Goal: Information Seeking & Learning: Learn about a topic

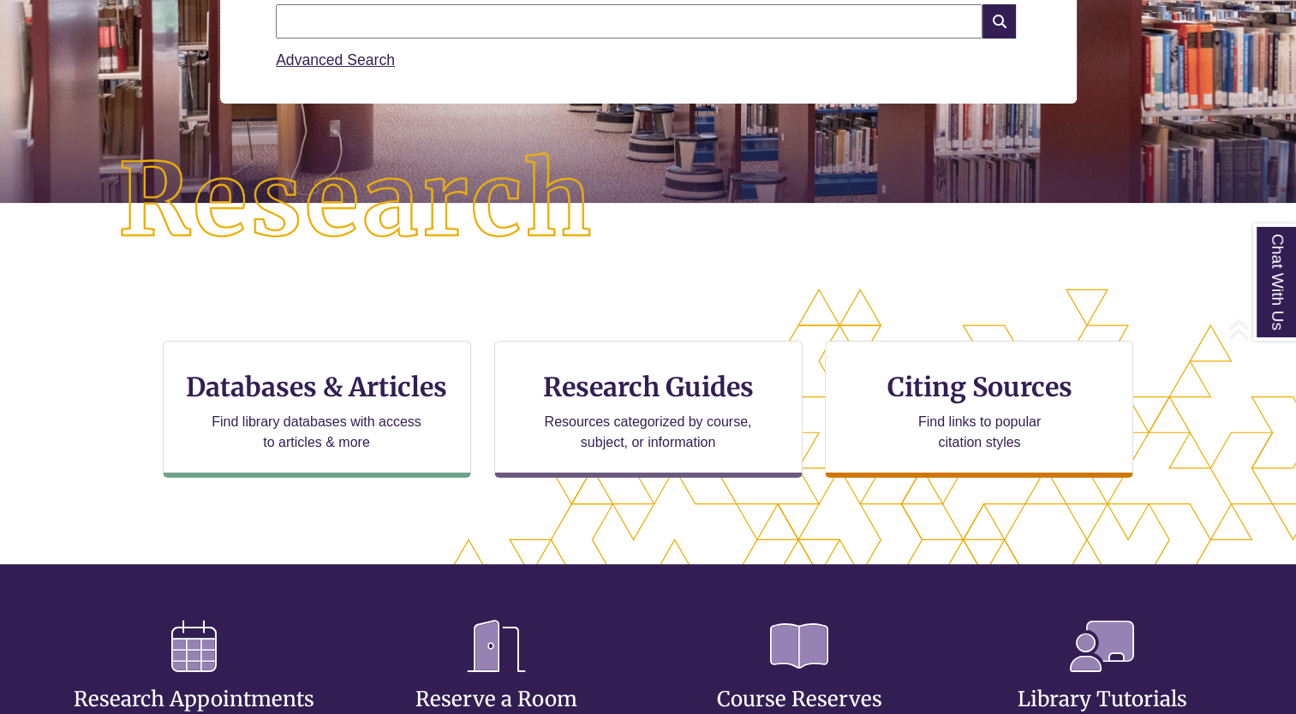
scroll to position [415, 1149]
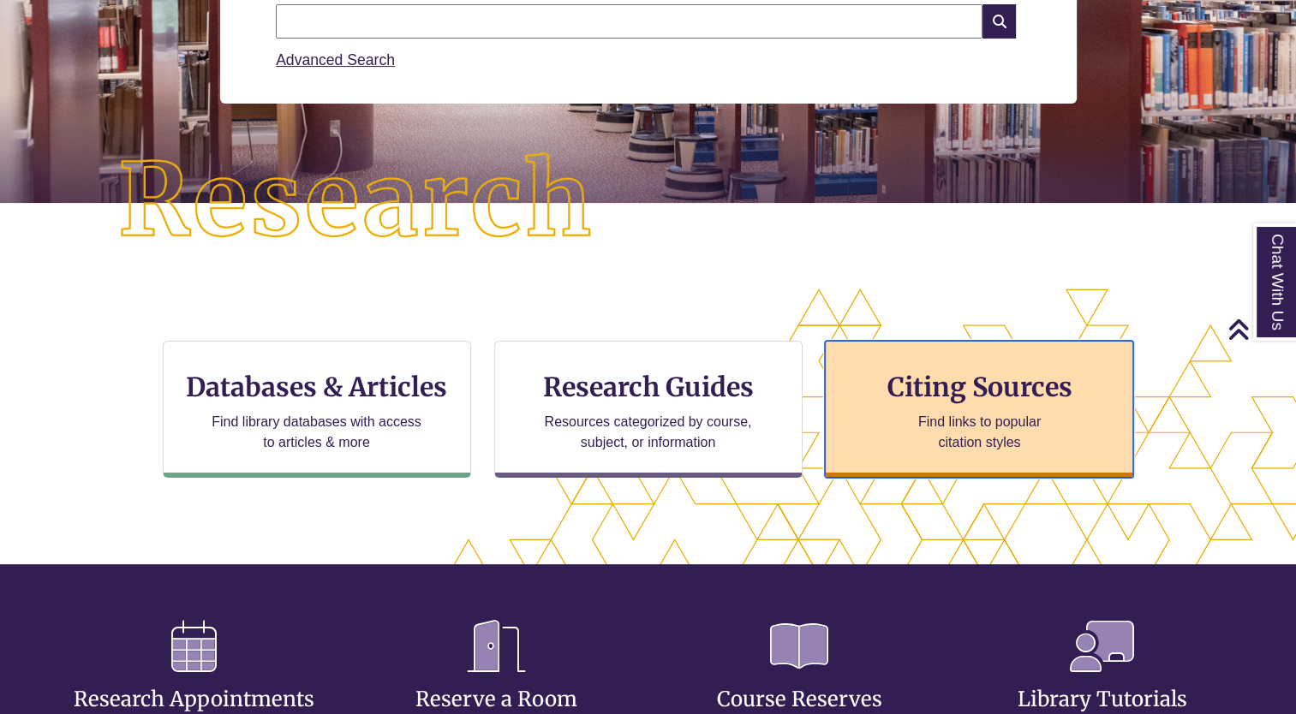
click at [879, 476] on div "Citing Sources Find links to popular citation styles" at bounding box center [979, 409] width 308 height 137
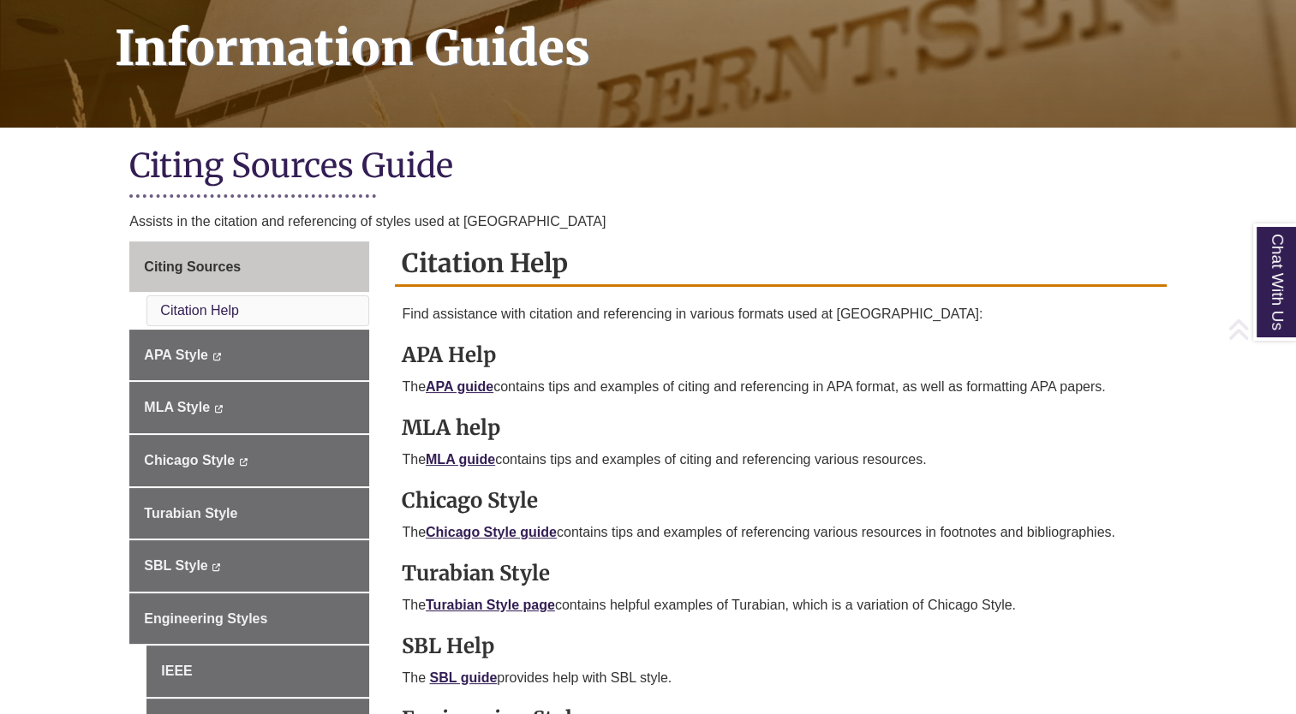
scroll to position [271, 0]
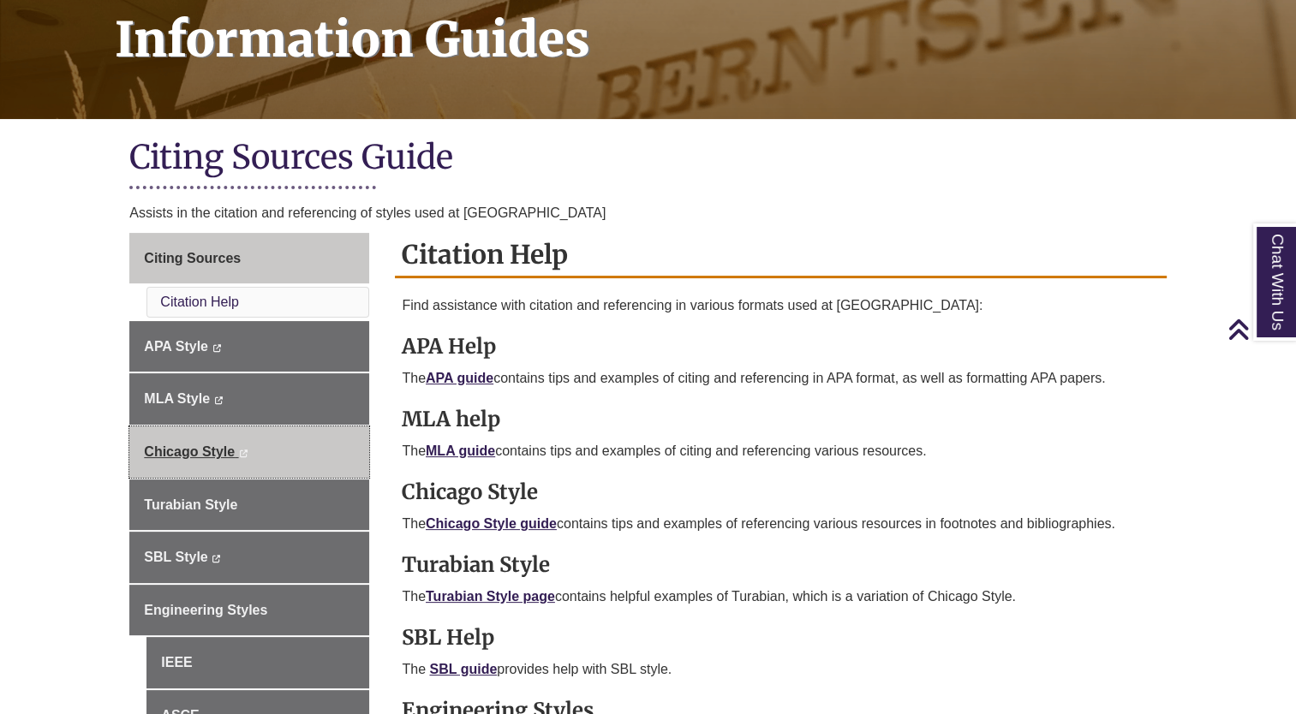
click at [270, 437] on link "Chicago Style This link opens in a new window This link opens in a new window" at bounding box center [249, 452] width 240 height 51
